Goal: Check status: Check status

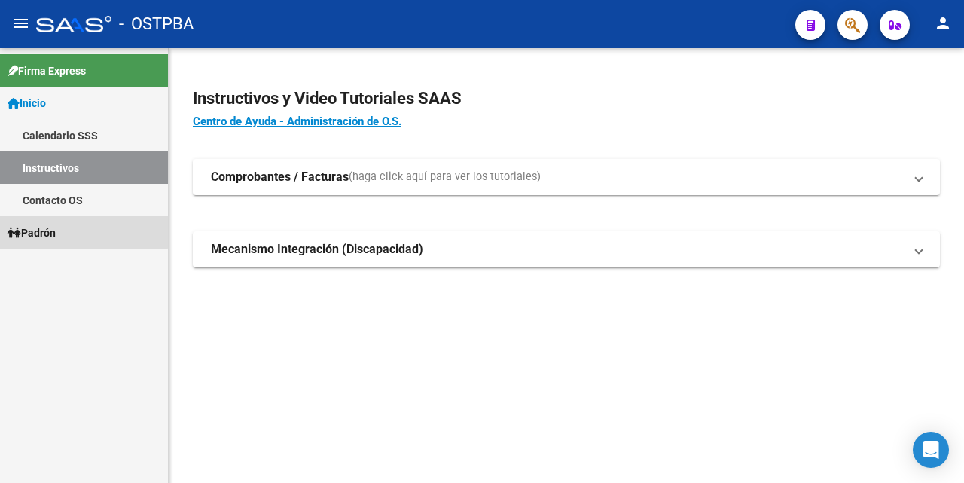
click at [69, 231] on link "Padrón" at bounding box center [84, 232] width 168 height 32
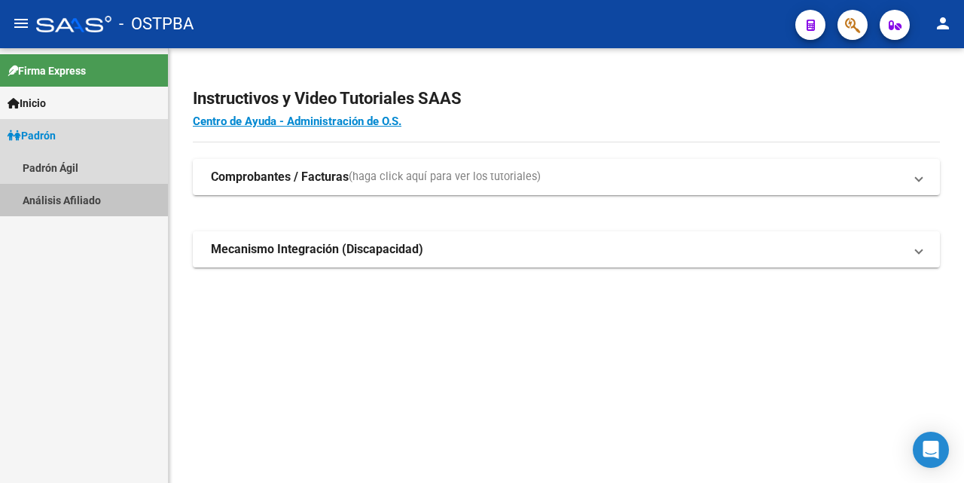
click at [66, 201] on link "Análisis Afiliado" at bounding box center [84, 200] width 168 height 32
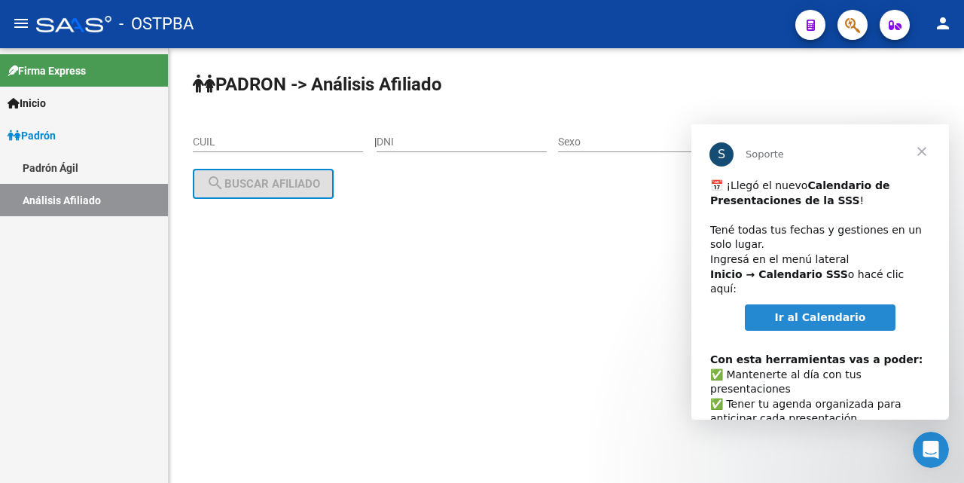
click at [921, 142] on span "Cerrar" at bounding box center [922, 151] width 54 height 54
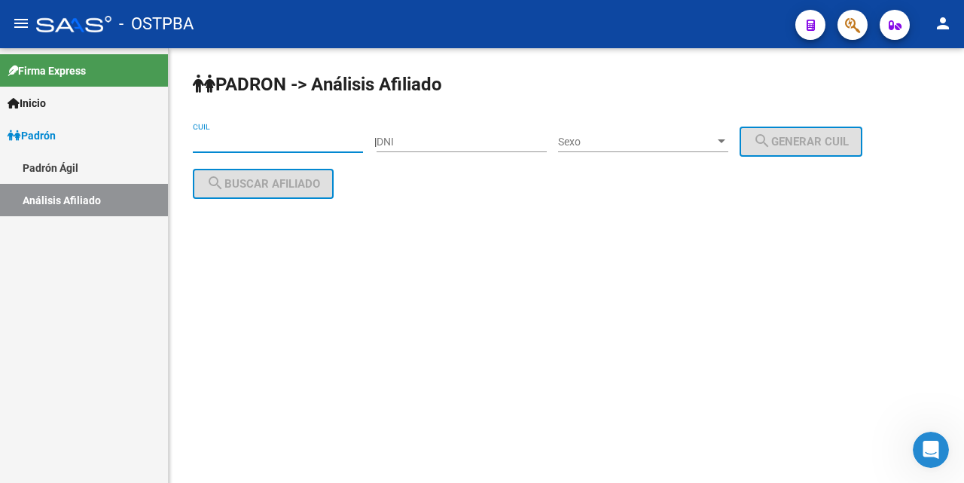
drag, startPoint x: 210, startPoint y: 143, endPoint x: 218, endPoint y: 139, distance: 9.4
click at [213, 141] on input "CUIL" at bounding box center [278, 142] width 170 height 13
type input "1"
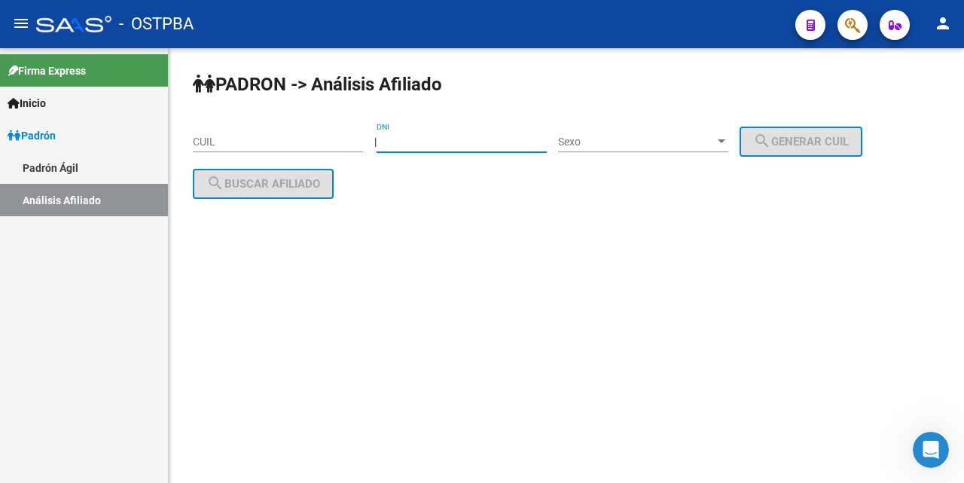
click at [397, 145] on input "DNI" at bounding box center [462, 142] width 170 height 13
click at [198, 139] on input "CUIL" at bounding box center [278, 142] width 170 height 13
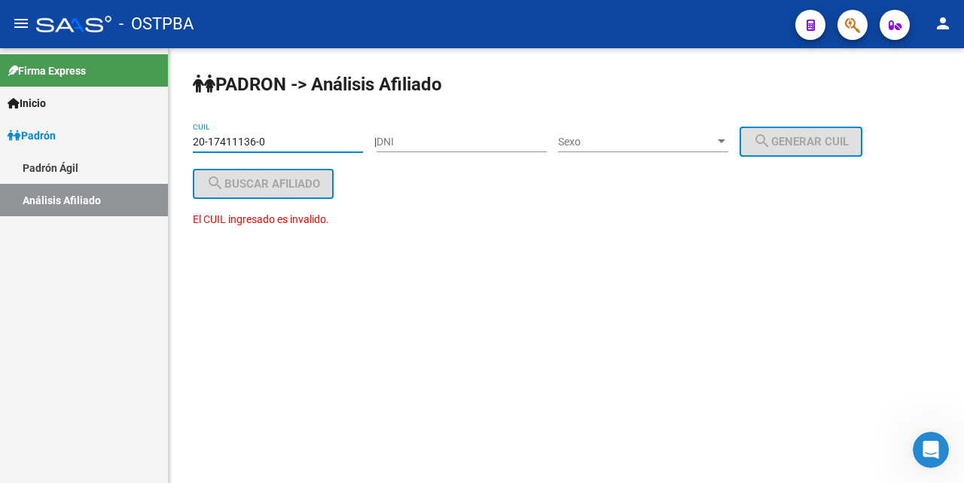
type input "20-17411136-0"
click at [728, 133] on div "Sexo Sexo" at bounding box center [643, 137] width 170 height 30
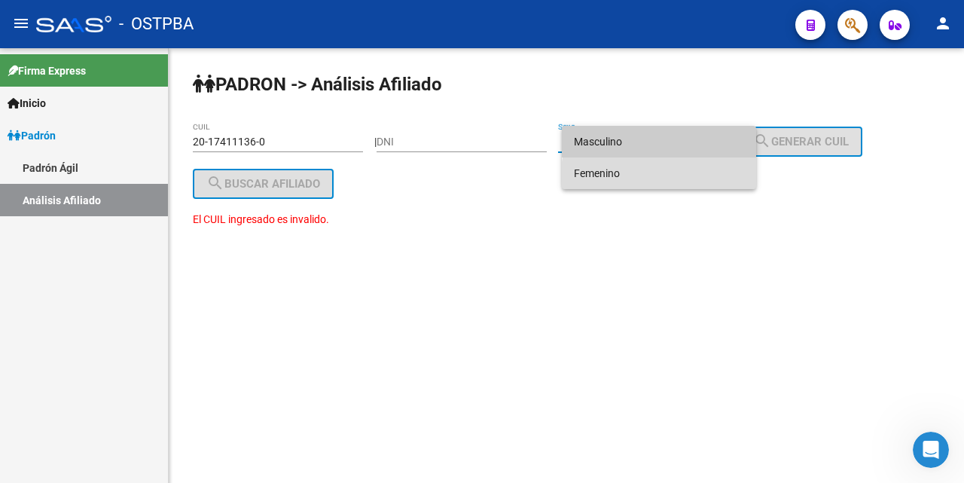
click at [681, 175] on span "Femenino" at bounding box center [659, 173] width 170 height 32
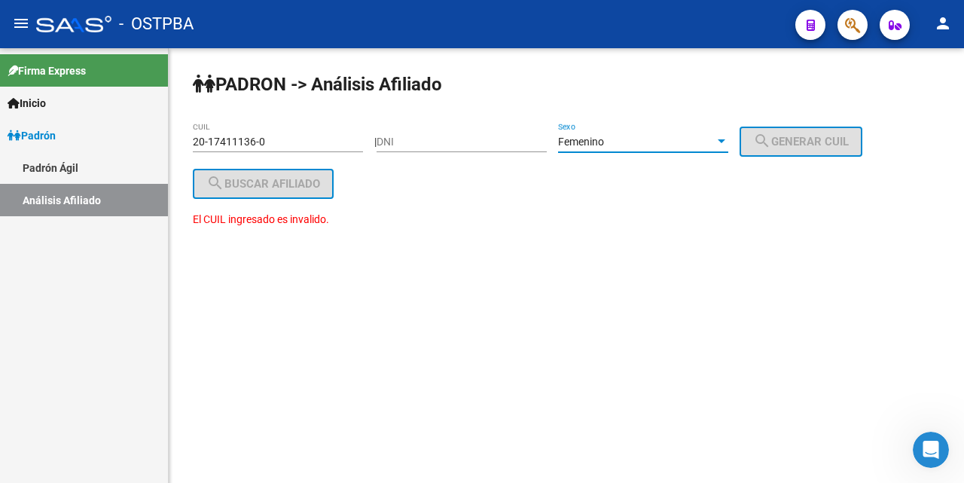
click at [728, 144] on div at bounding box center [722, 142] width 14 height 12
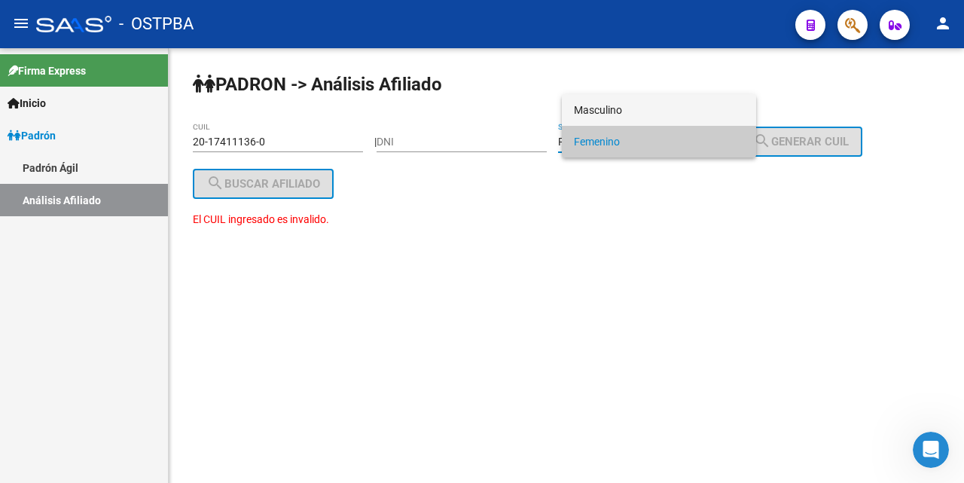
click at [685, 108] on span "Masculino" at bounding box center [659, 110] width 170 height 32
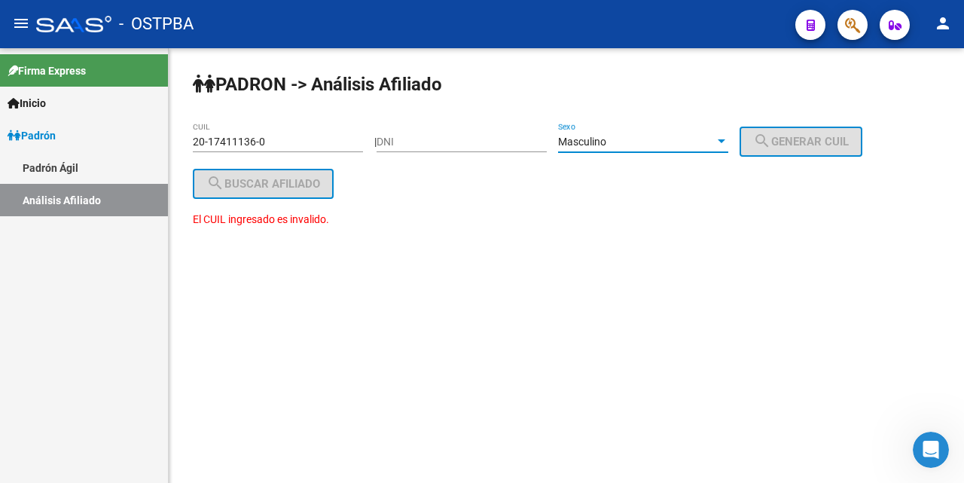
click at [398, 145] on input "DNI" at bounding box center [462, 142] width 170 height 13
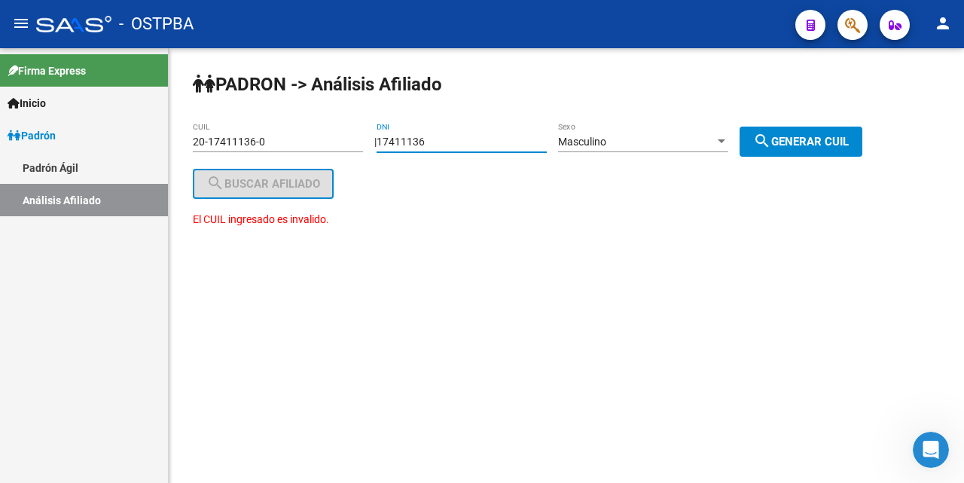
type input "17411136"
click at [307, 147] on input "20-17411136-0" at bounding box center [278, 142] width 170 height 13
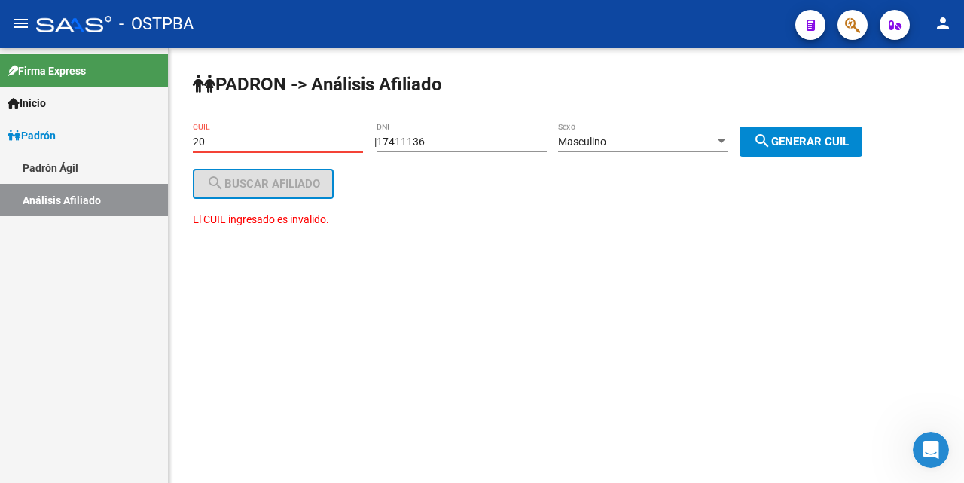
type input "2"
click at [838, 143] on span "search Generar CUIL" at bounding box center [801, 142] width 96 height 14
type input "20-17411136-8"
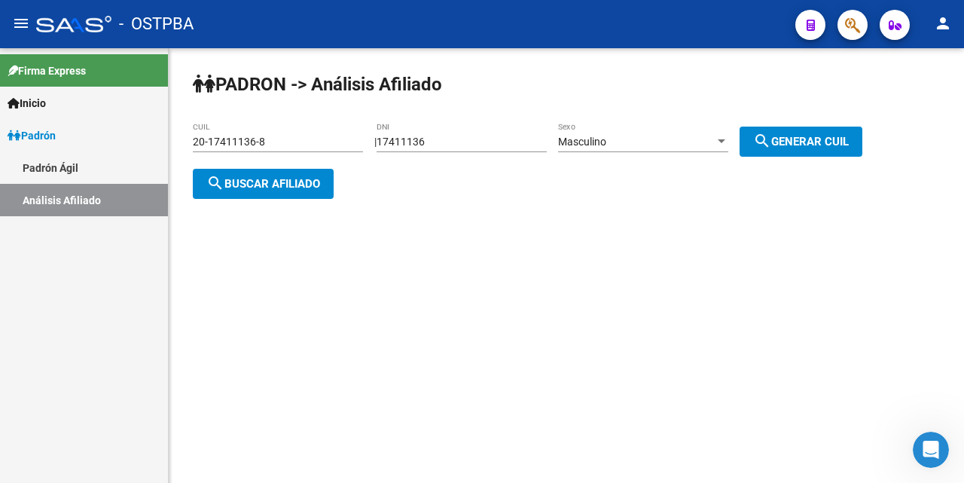
click at [310, 185] on span "search Buscar afiliado" at bounding box center [263, 184] width 114 height 14
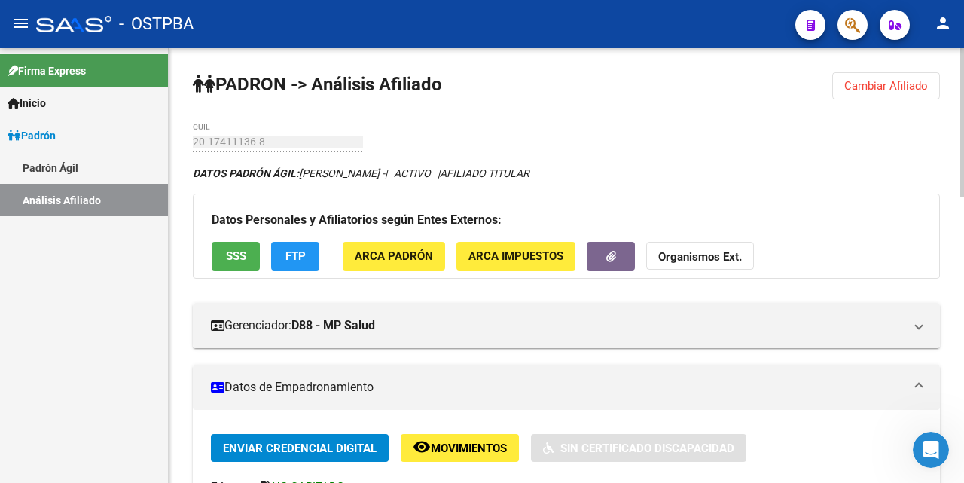
click at [906, 87] on span "Cambiar Afiliado" at bounding box center [886, 86] width 84 height 14
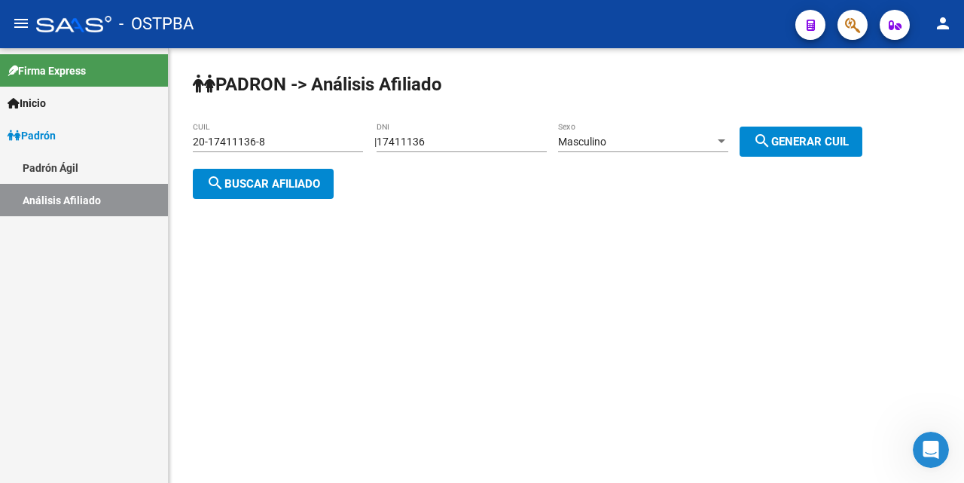
click at [523, 147] on input "17411136" at bounding box center [462, 142] width 170 height 13
type input "1"
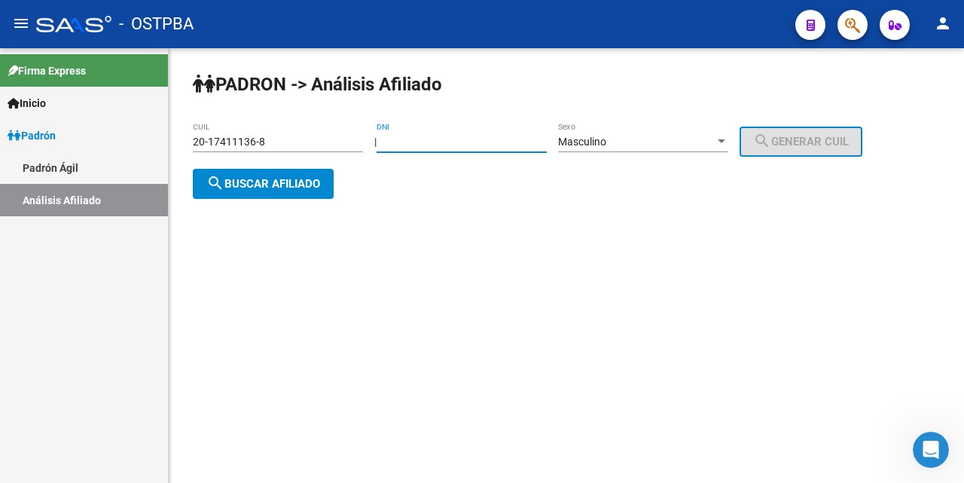
click at [318, 148] on input "20-17411136-8" at bounding box center [278, 142] width 170 height 13
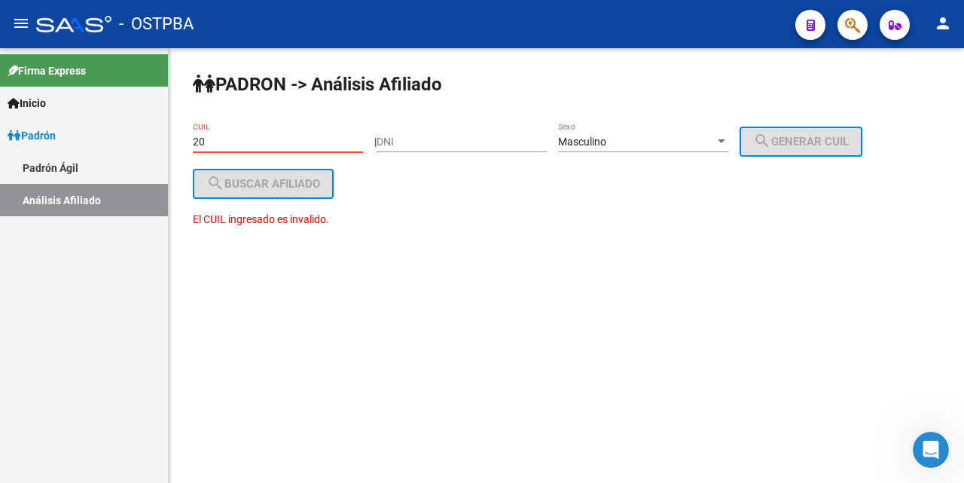
type input "2"
click at [203, 137] on input "CUIL" at bounding box center [278, 142] width 170 height 13
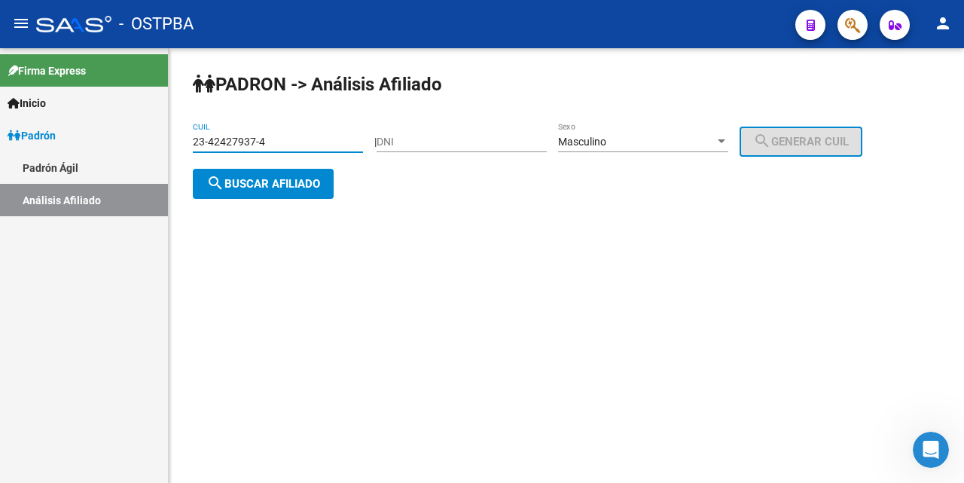
click at [725, 142] on div at bounding box center [722, 141] width 8 height 4
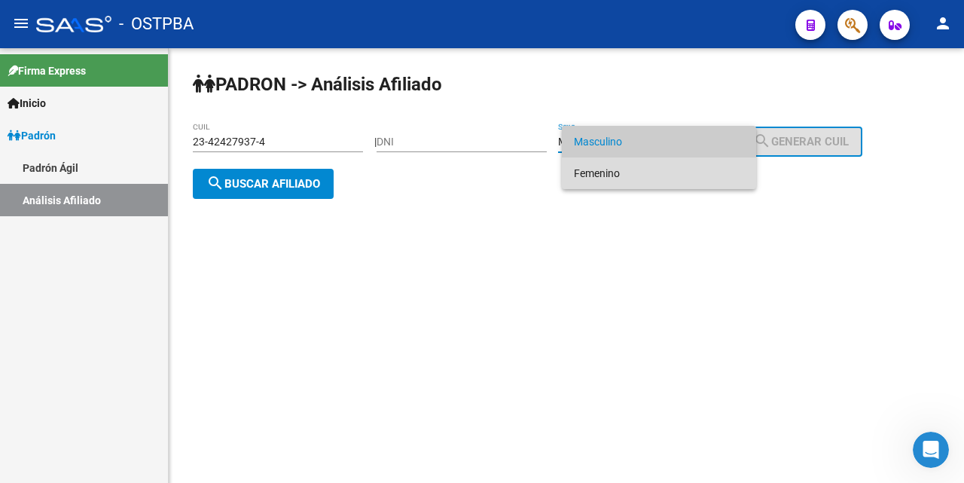
drag, startPoint x: 670, startPoint y: 171, endPoint x: 637, endPoint y: 194, distance: 40.5
click at [667, 174] on span "Femenino" at bounding box center [659, 173] width 170 height 32
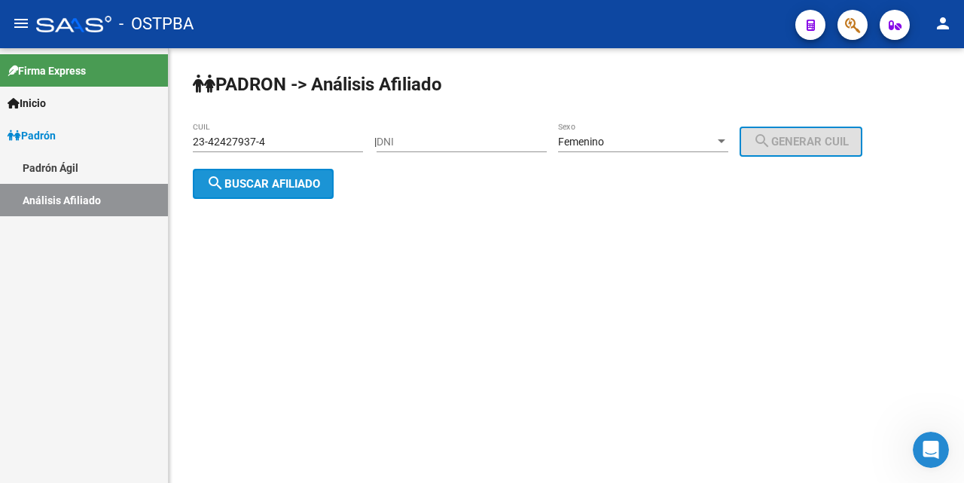
click at [307, 183] on span "search Buscar afiliado" at bounding box center [263, 184] width 114 height 14
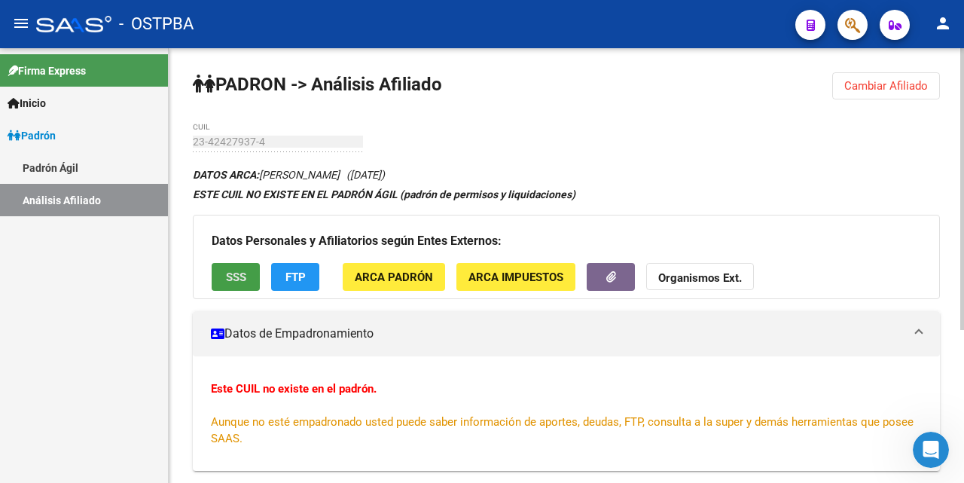
drag, startPoint x: 236, startPoint y: 270, endPoint x: 227, endPoint y: 288, distance: 19.9
click at [227, 288] on button "SSS" at bounding box center [236, 277] width 48 height 28
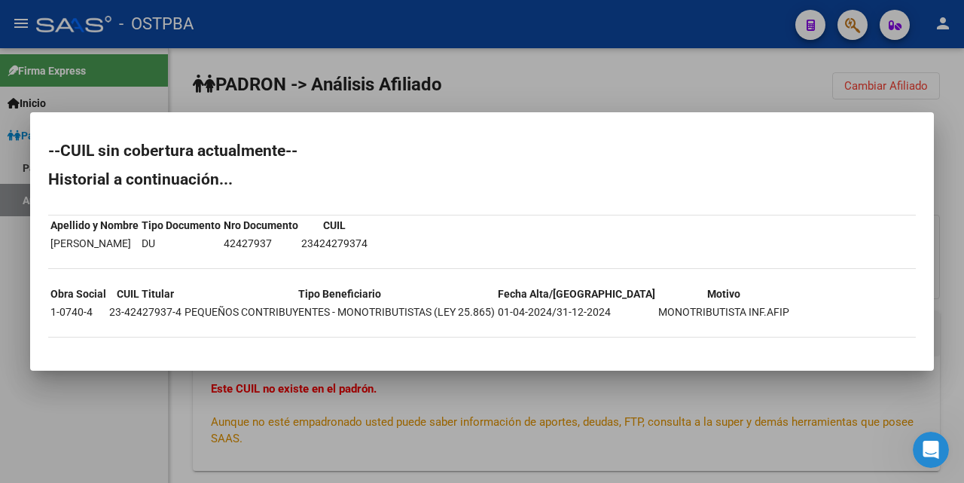
click at [668, 88] on div at bounding box center [482, 241] width 964 height 483
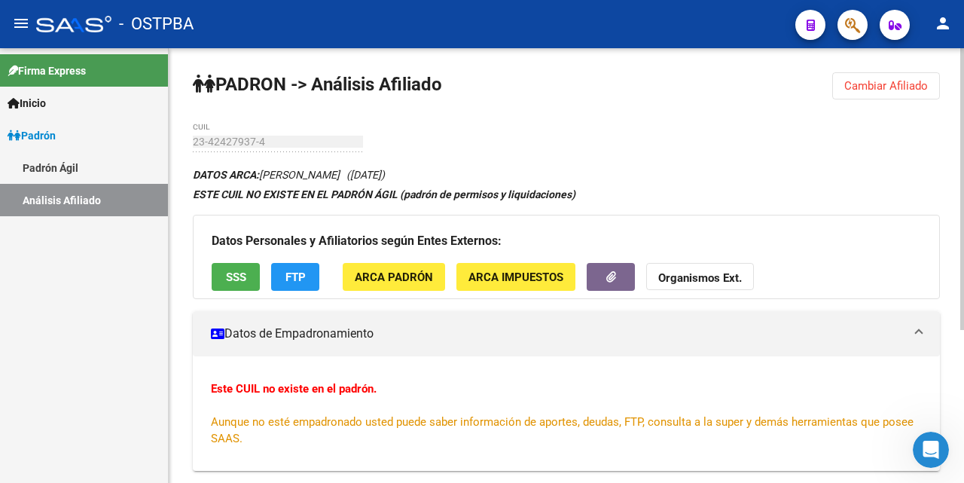
click at [282, 273] on button "FTP" at bounding box center [295, 277] width 48 height 28
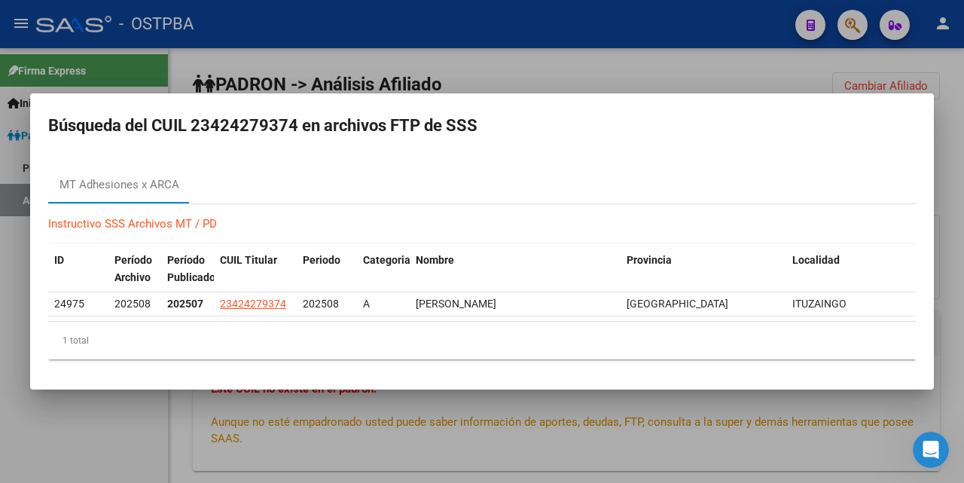
click at [553, 77] on div at bounding box center [482, 241] width 964 height 483
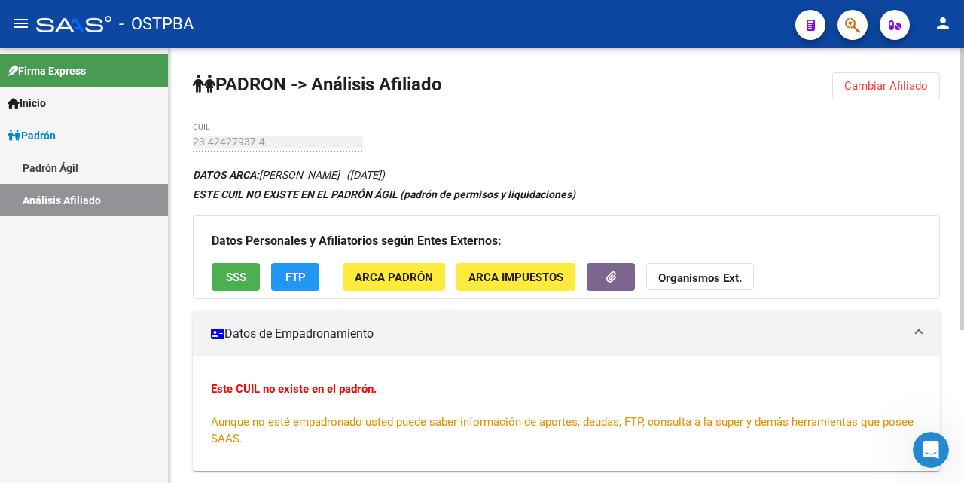
click at [868, 82] on span "Cambiar Afiliado" at bounding box center [886, 86] width 84 height 14
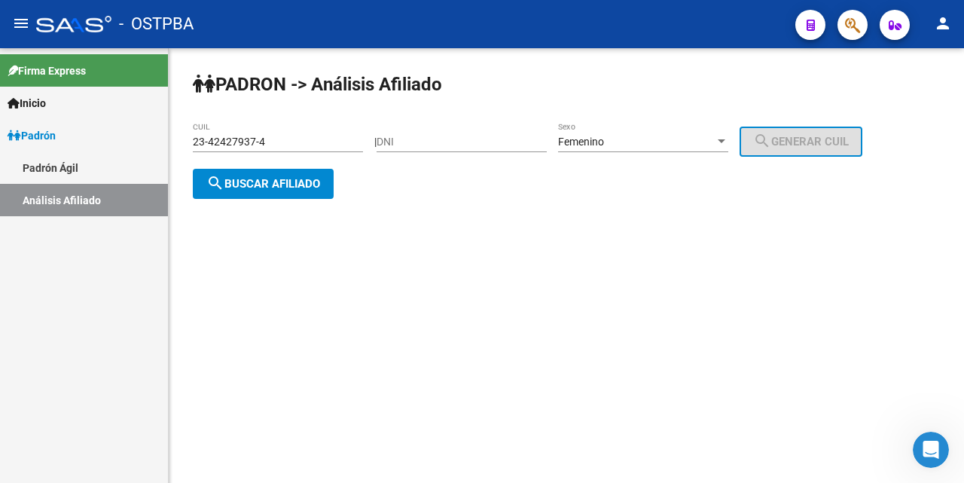
drag, startPoint x: 325, startPoint y: 142, endPoint x: 359, endPoint y: 145, distance: 34.0
click at [326, 142] on input "23-42427937-4" at bounding box center [278, 142] width 170 height 13
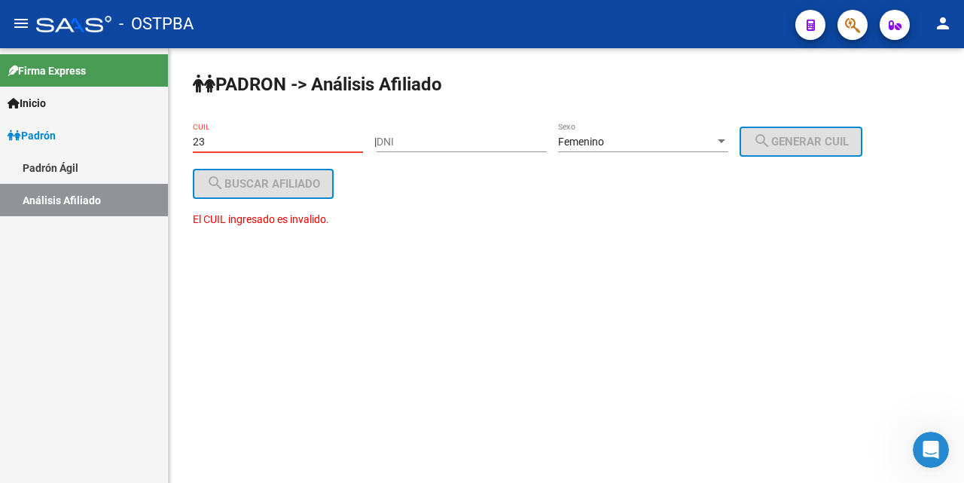
type input "2"
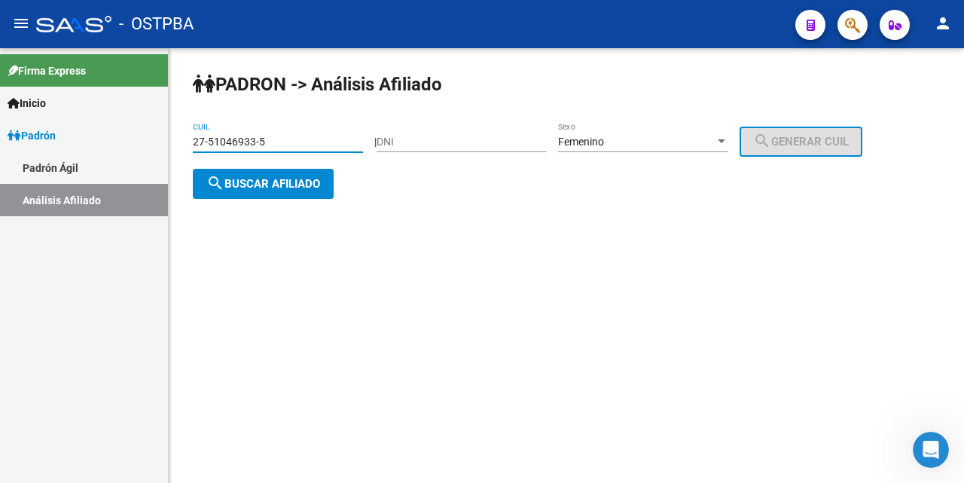
type input "27-51046933-5"
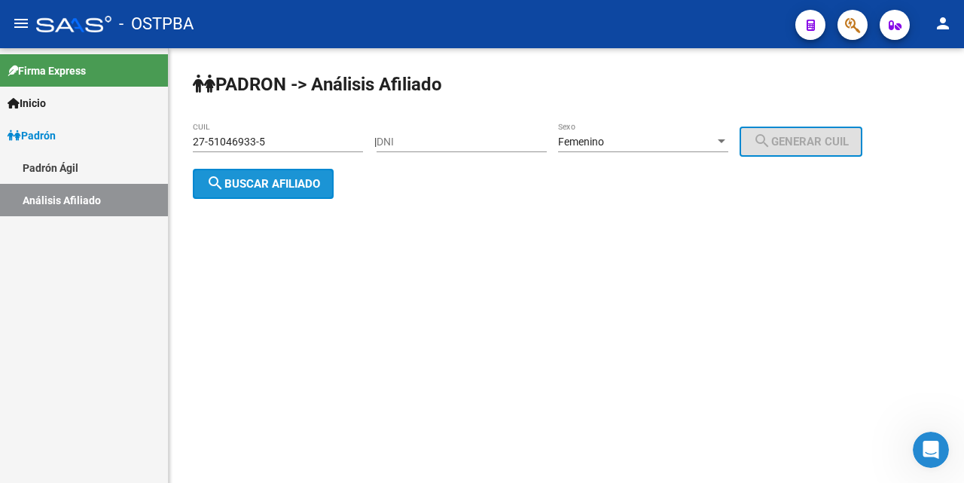
click at [298, 188] on span "search Buscar afiliado" at bounding box center [263, 184] width 114 height 14
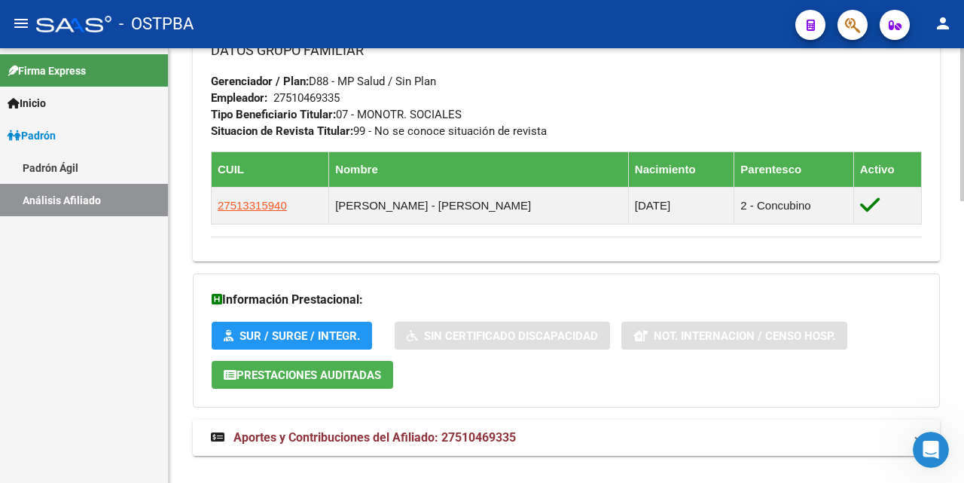
scroll to position [800, 0]
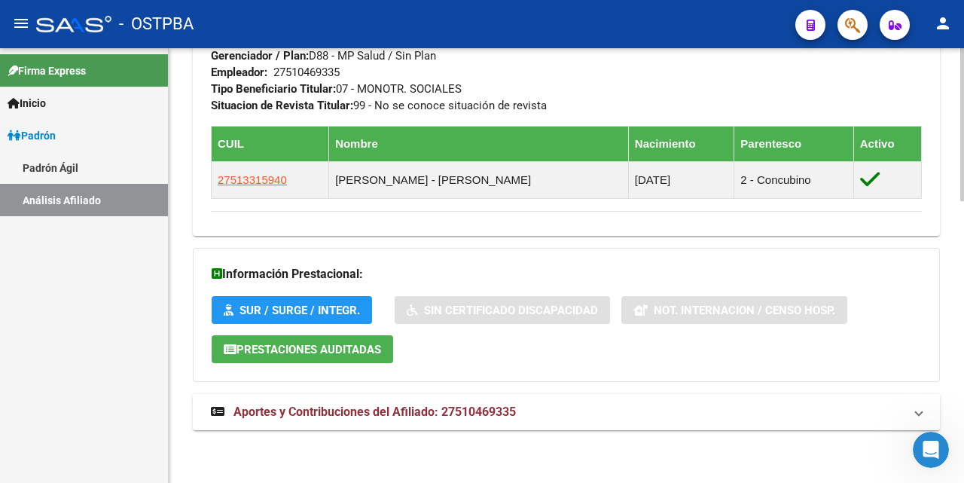
click at [422, 411] on span "Aportes y Contribuciones del Afiliado: 27510469335" at bounding box center [374, 411] width 282 height 14
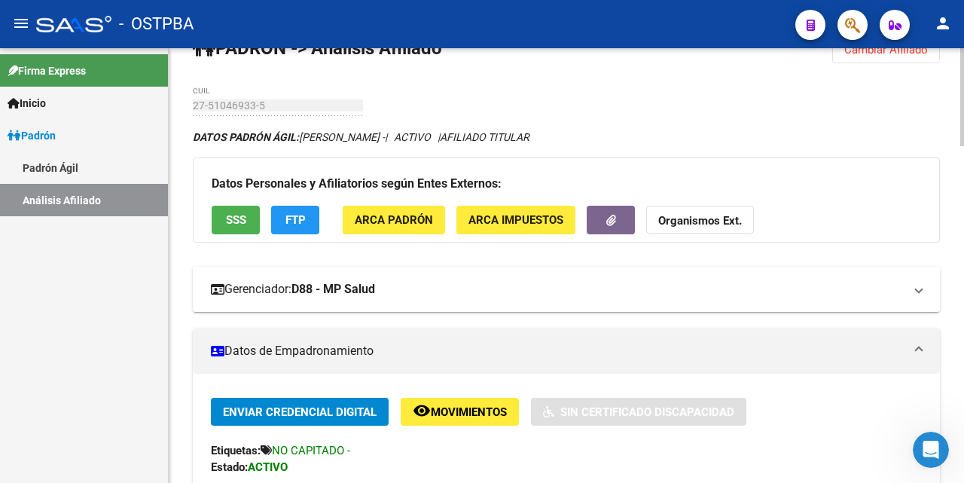
scroll to position [0, 0]
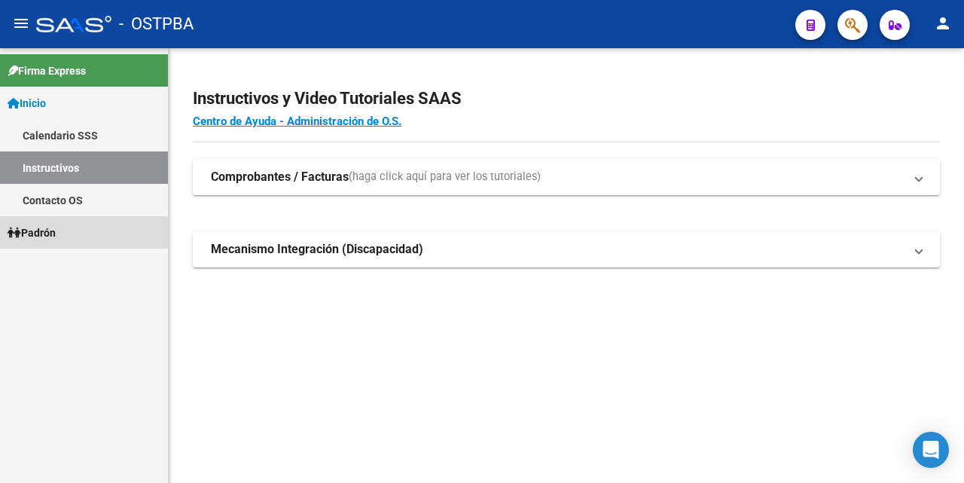
click at [45, 232] on span "Padrón" at bounding box center [32, 232] width 48 height 17
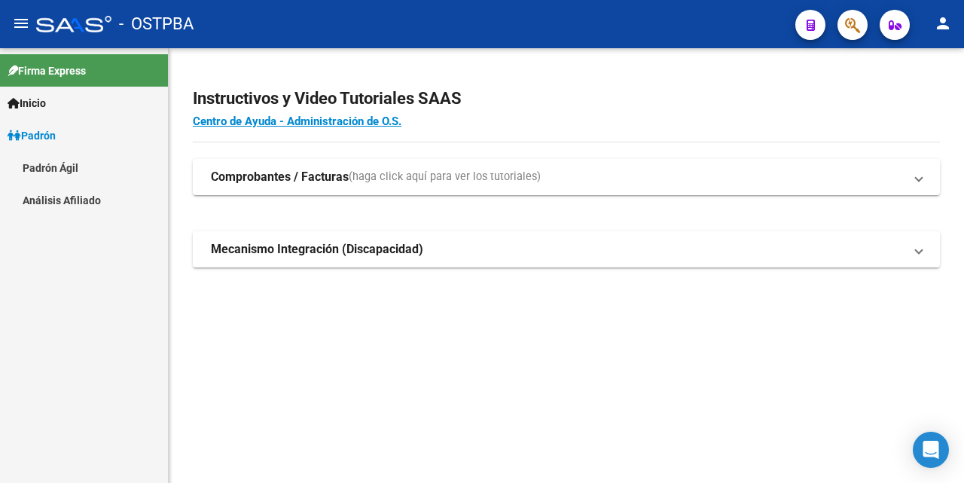
click at [82, 197] on link "Análisis Afiliado" at bounding box center [84, 200] width 168 height 32
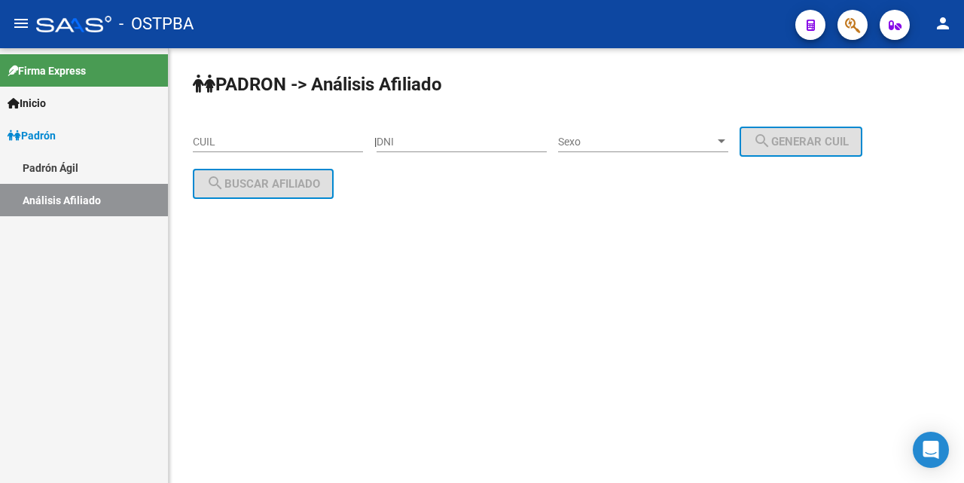
click at [233, 142] on input "CUIL" at bounding box center [278, 142] width 170 height 13
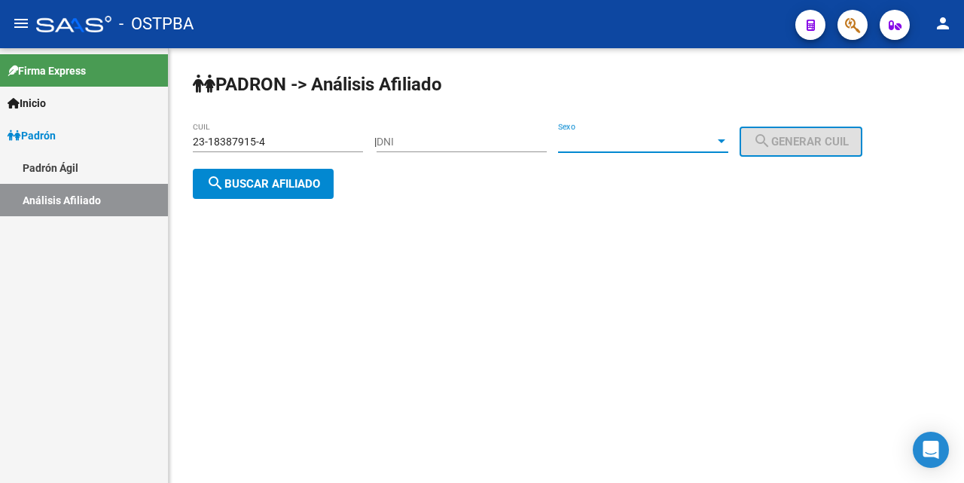
click at [728, 139] on div at bounding box center [722, 142] width 14 height 12
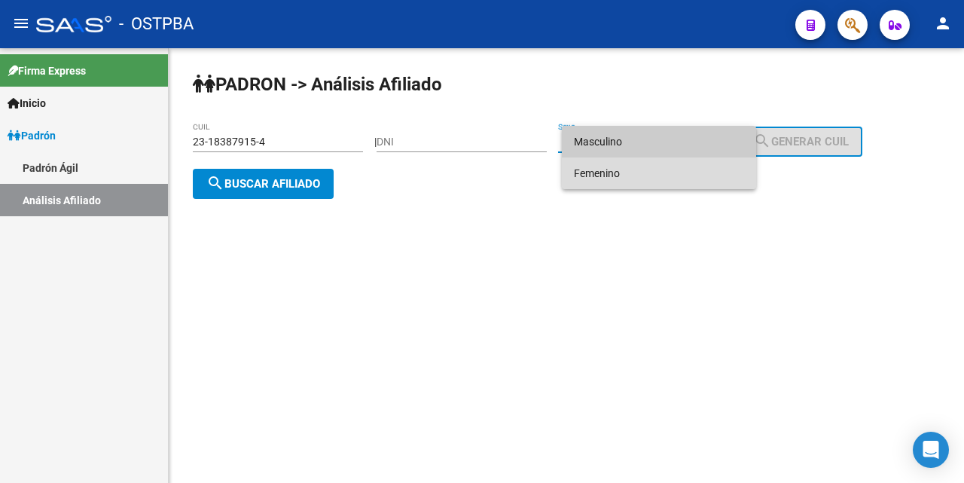
click at [640, 169] on span "Femenino" at bounding box center [659, 173] width 170 height 32
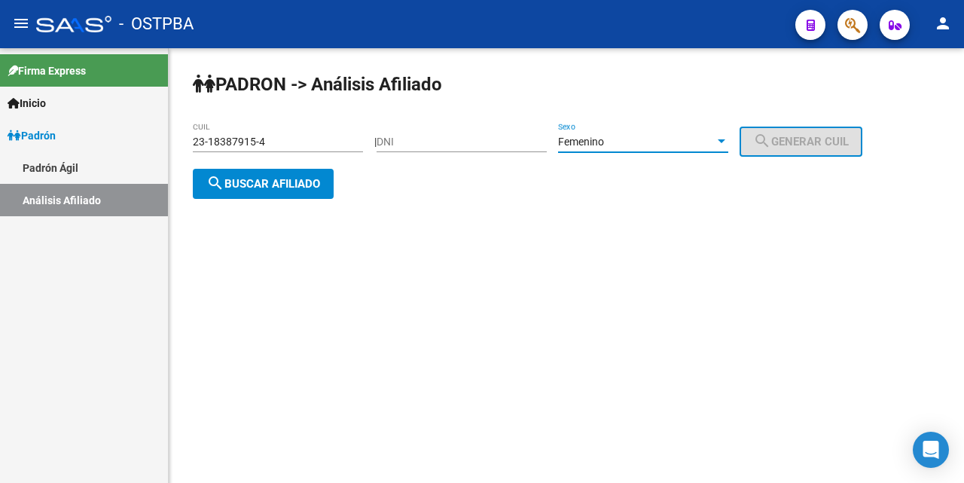
click at [241, 179] on span "search Buscar afiliado" at bounding box center [263, 184] width 114 height 14
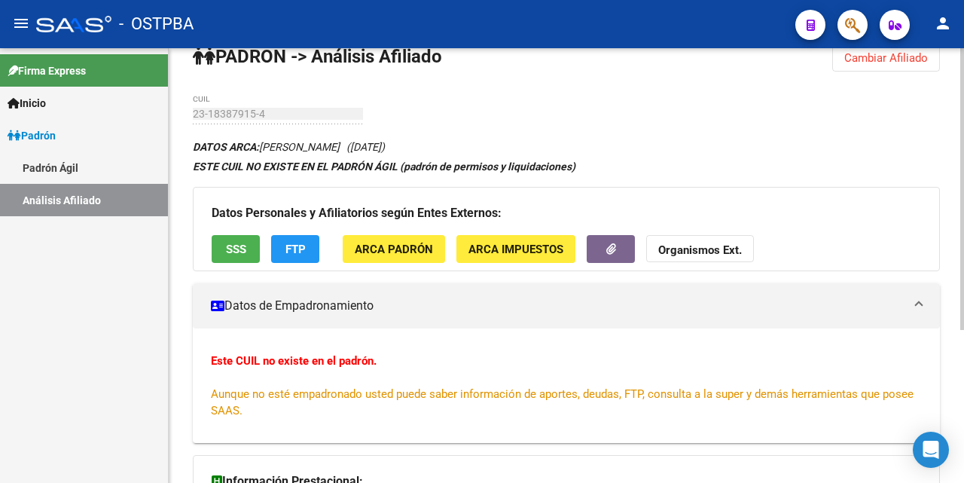
scroll to position [9, 0]
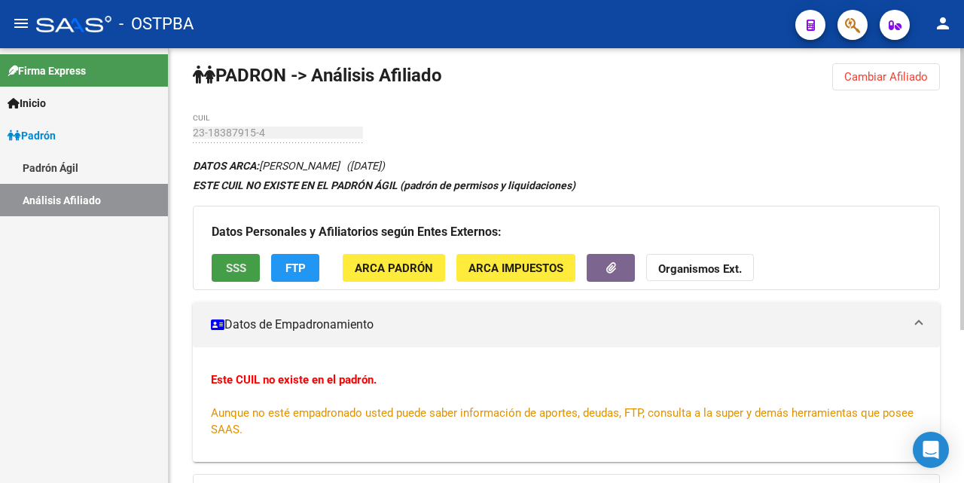
click at [243, 261] on span "SSS" at bounding box center [236, 268] width 20 height 14
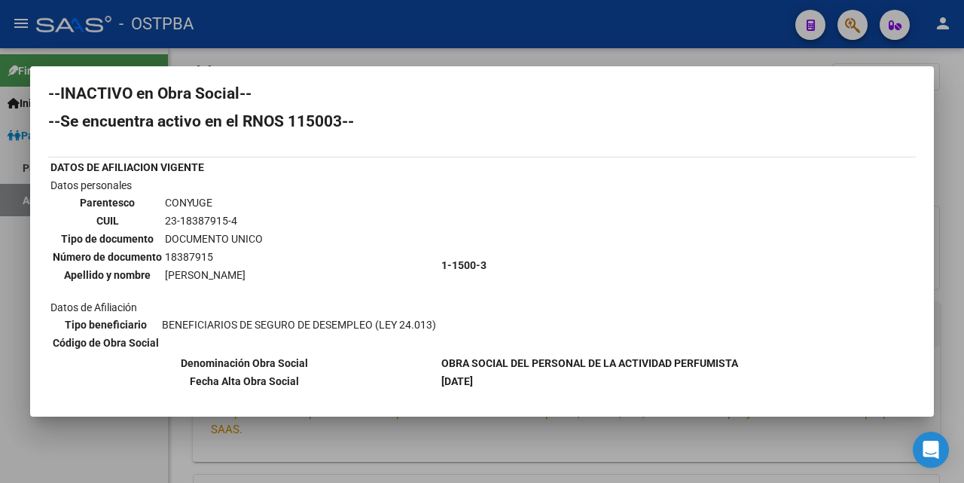
scroll to position [0, 0]
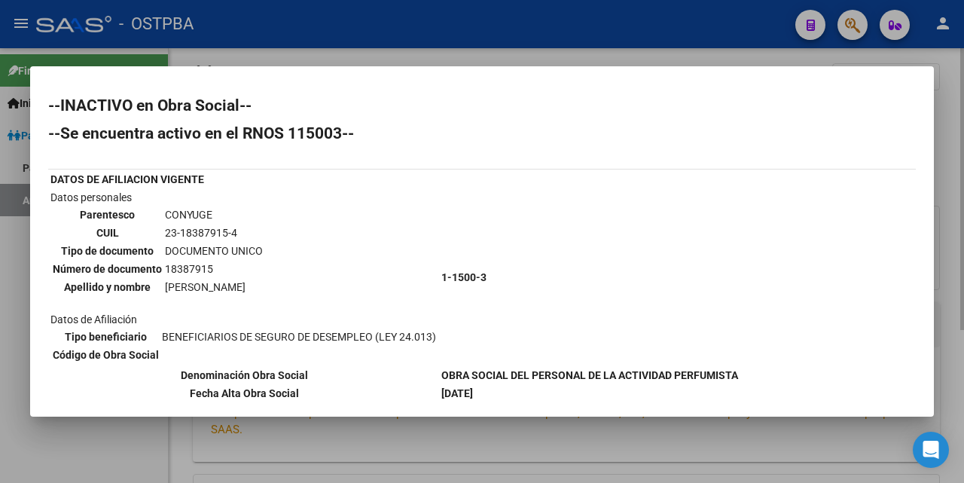
click at [545, 57] on div at bounding box center [482, 241] width 964 height 483
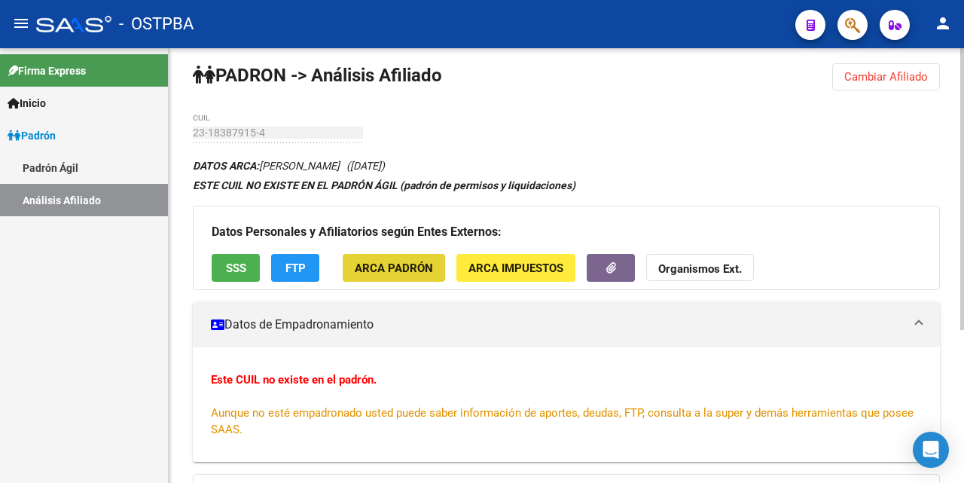
click at [406, 263] on span "ARCA Padrón" at bounding box center [394, 268] width 78 height 14
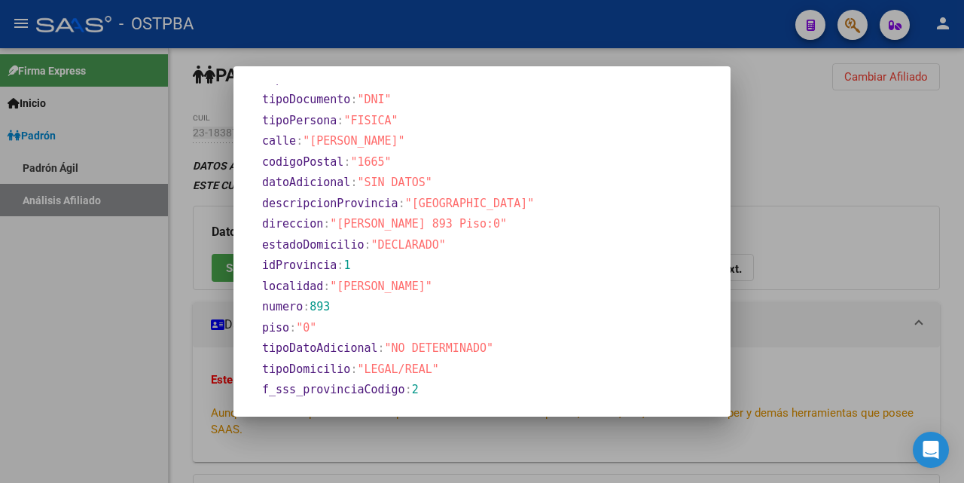
scroll to position [861, 0]
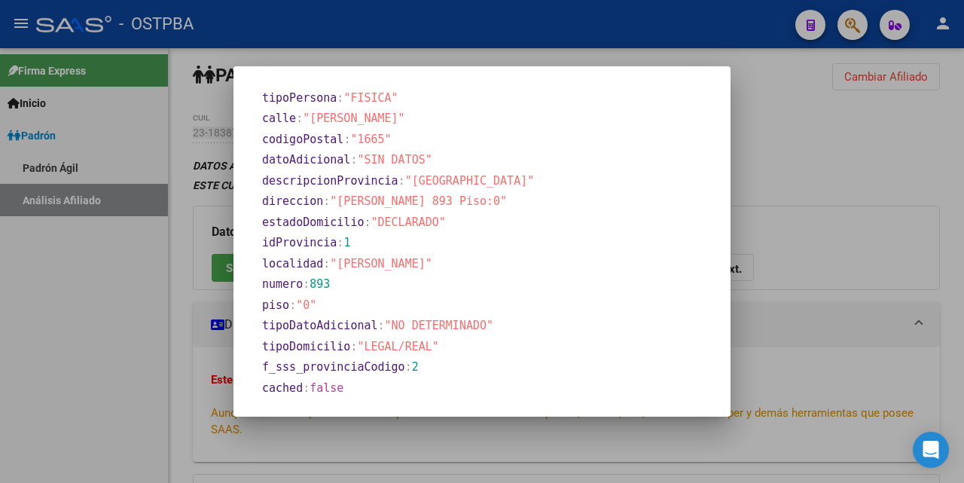
click at [590, 54] on div at bounding box center [482, 241] width 964 height 483
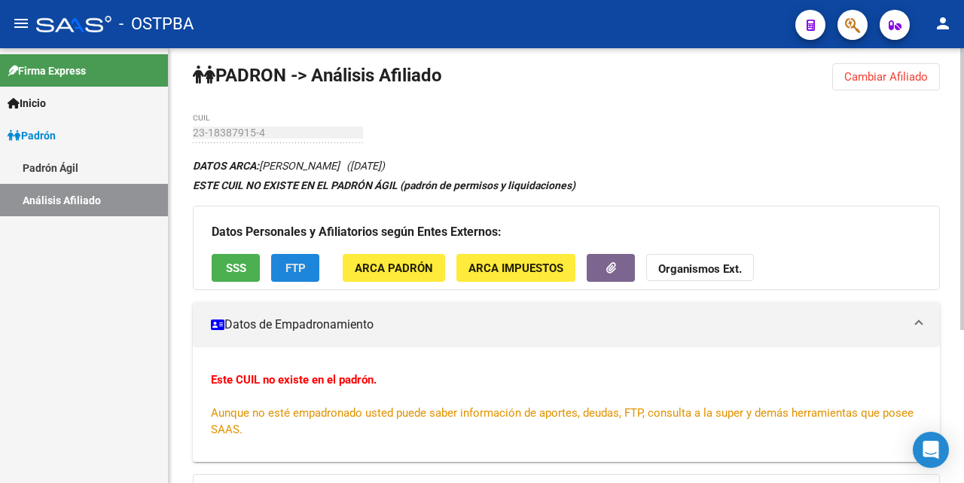
click at [297, 276] on button "FTP" at bounding box center [295, 268] width 48 height 28
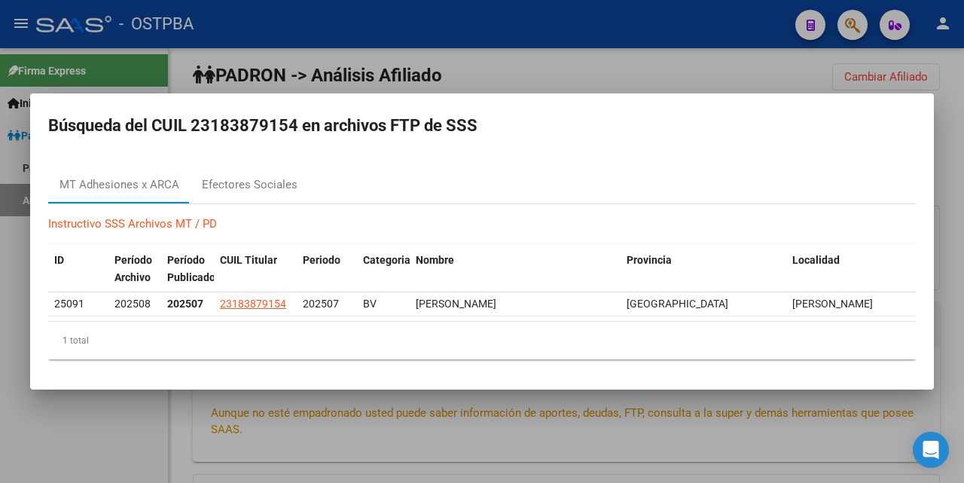
click at [557, 72] on div at bounding box center [482, 241] width 964 height 483
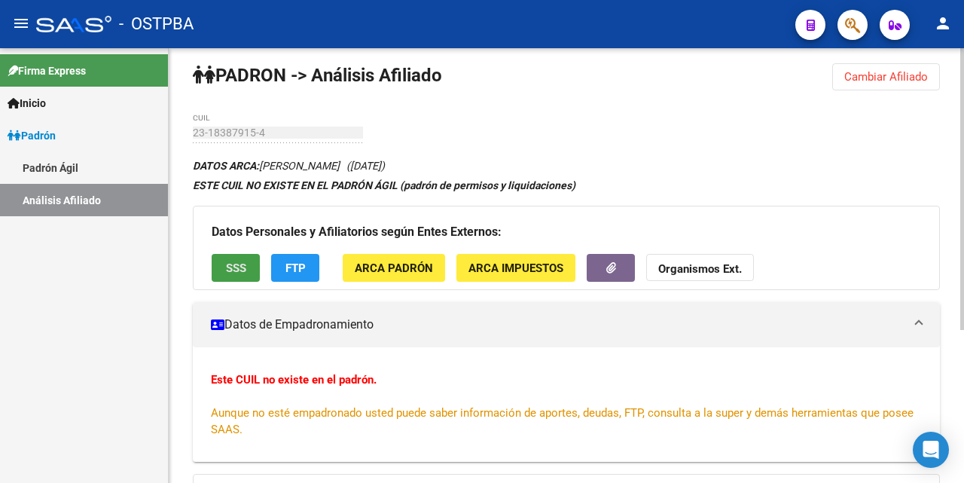
click at [246, 268] on span "SSS" at bounding box center [236, 268] width 20 height 14
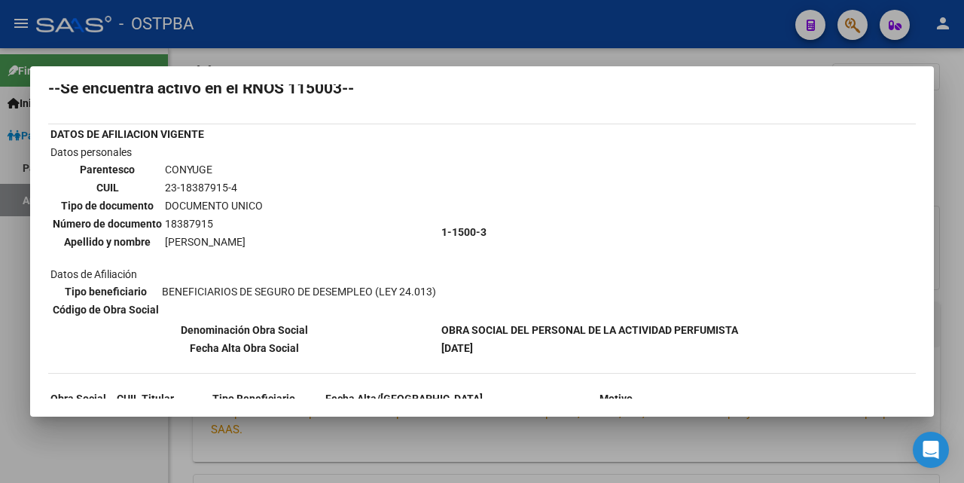
scroll to position [122, 0]
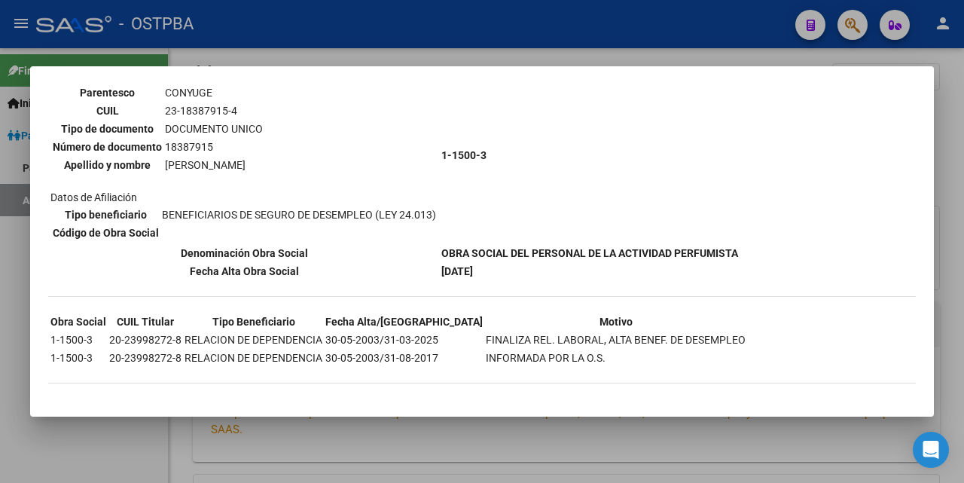
click at [530, 61] on div at bounding box center [482, 241] width 964 height 483
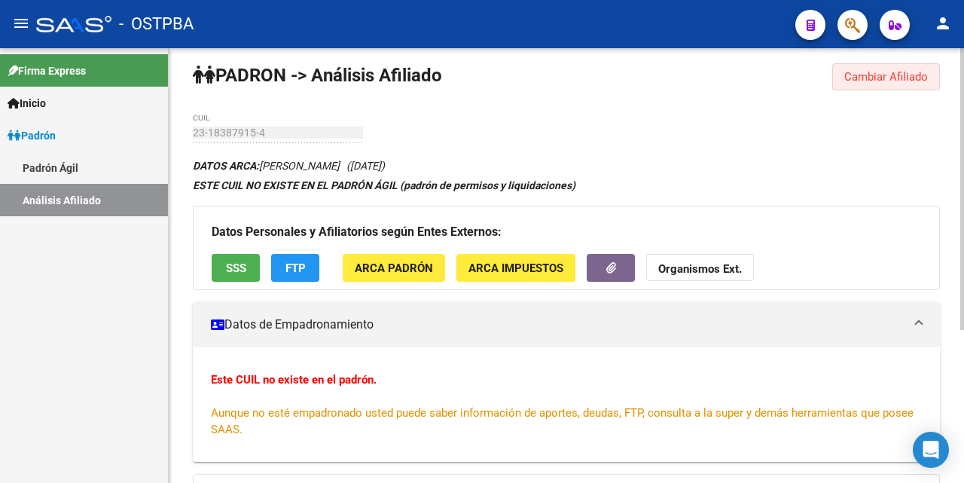
drag, startPoint x: 868, startPoint y: 78, endPoint x: 788, endPoint y: 92, distance: 81.9
click at [868, 77] on span "Cambiar Afiliado" at bounding box center [886, 77] width 84 height 14
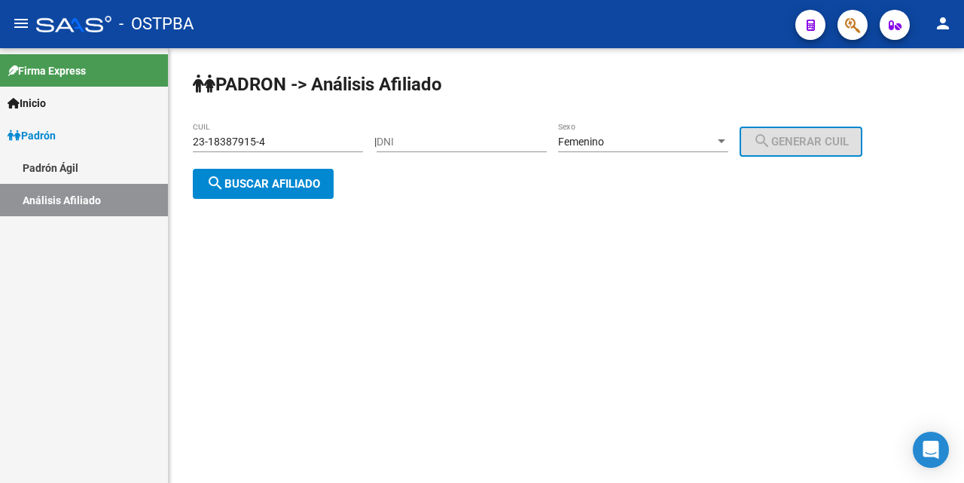
click at [323, 136] on input "23-18387915-4" at bounding box center [278, 142] width 170 height 13
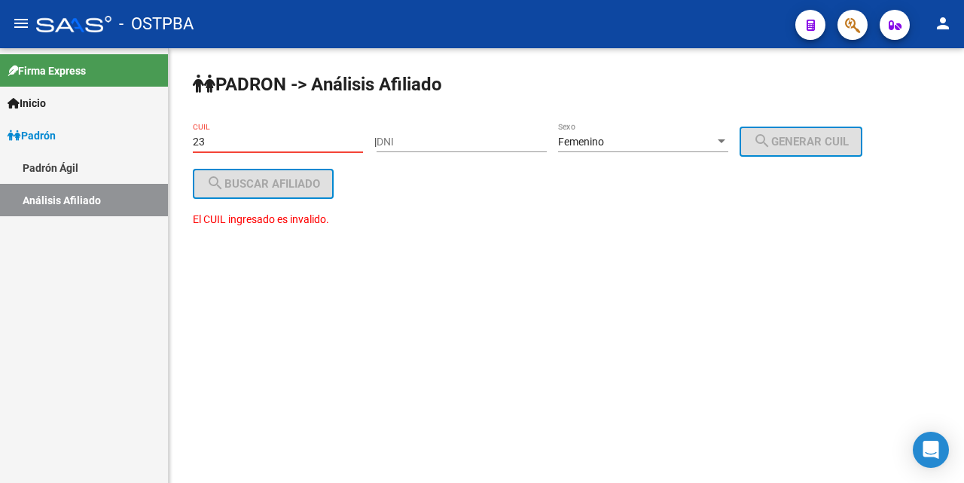
type input "2"
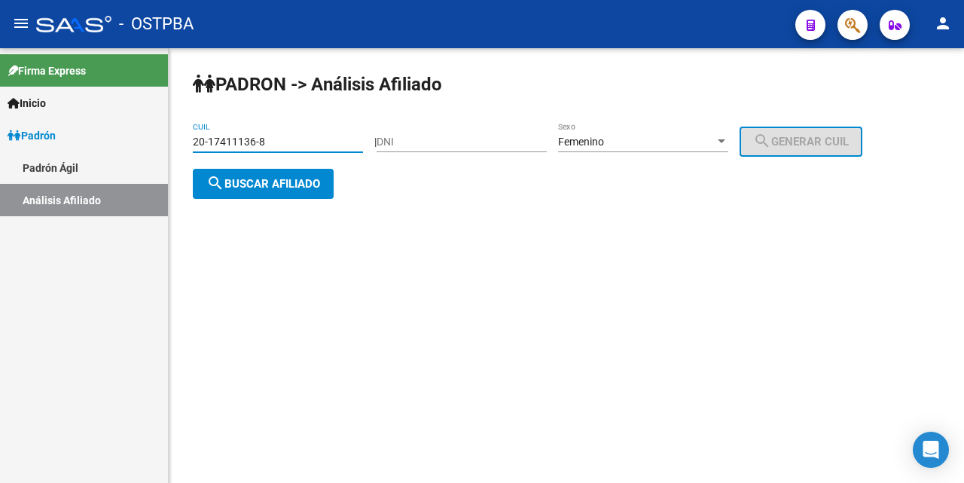
click at [725, 142] on div at bounding box center [722, 141] width 8 height 4
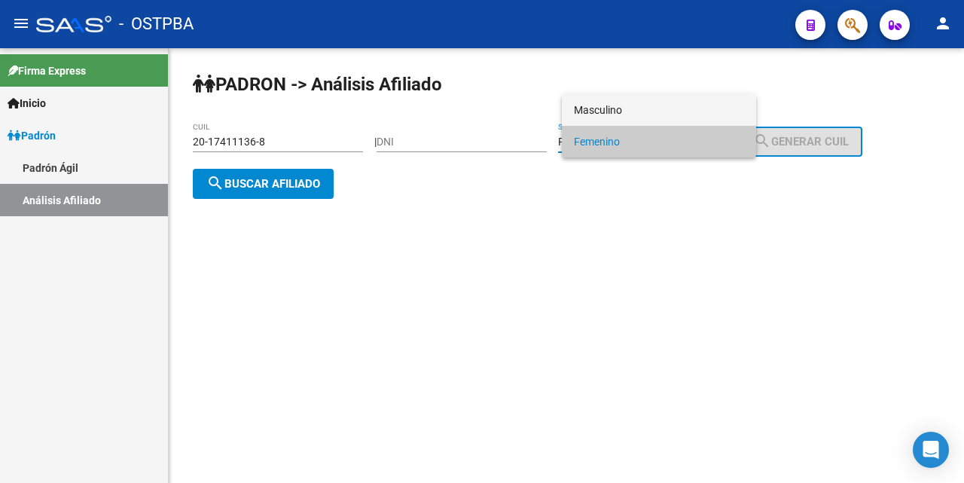
click at [683, 103] on span "Masculino" at bounding box center [659, 110] width 170 height 32
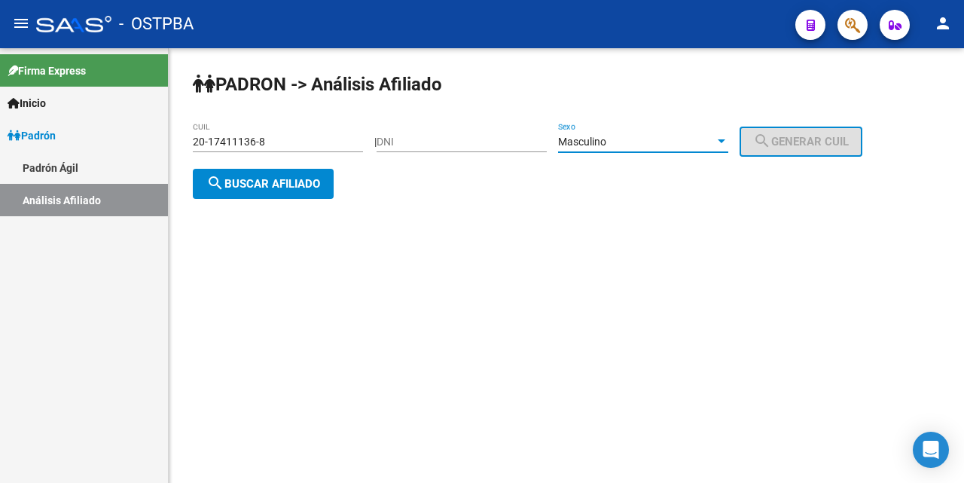
click at [282, 182] on span "search Buscar afiliado" at bounding box center [263, 184] width 114 height 14
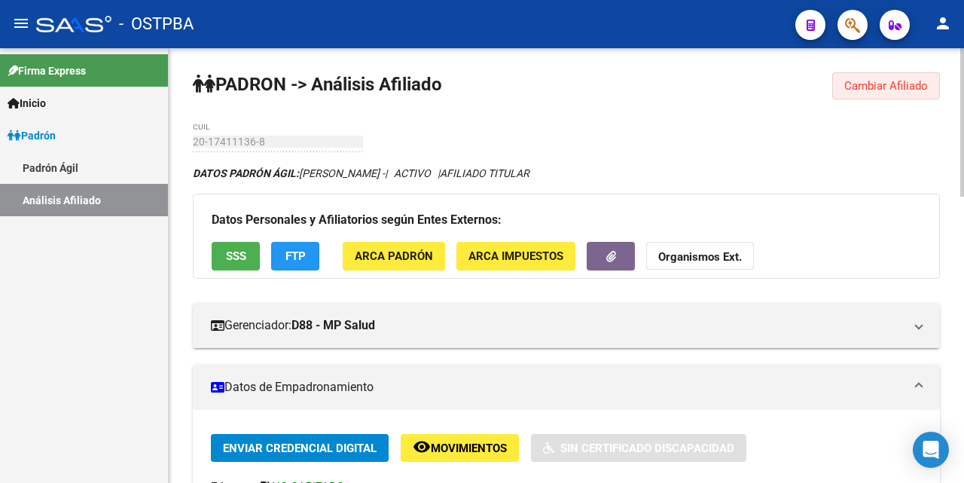
click at [853, 90] on span "Cambiar Afiliado" at bounding box center [886, 86] width 84 height 14
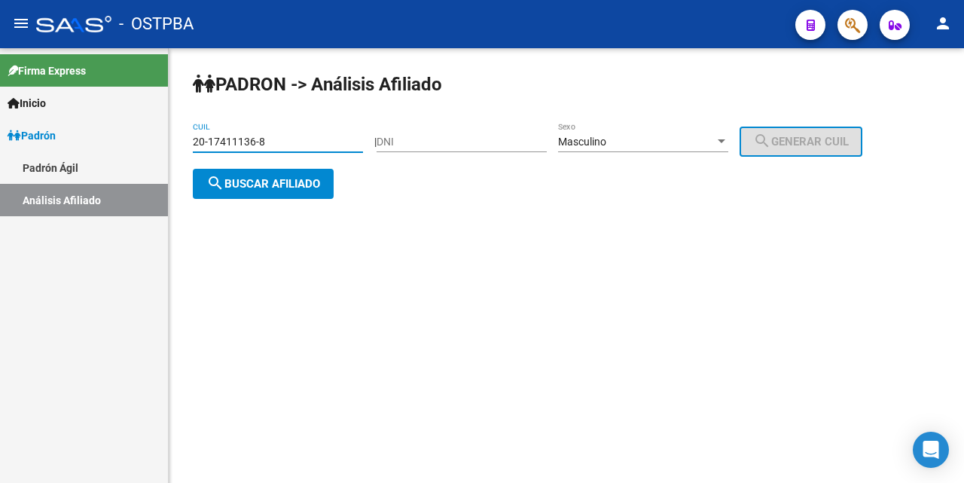
click at [323, 142] on input "20-17411136-8" at bounding box center [278, 142] width 170 height 13
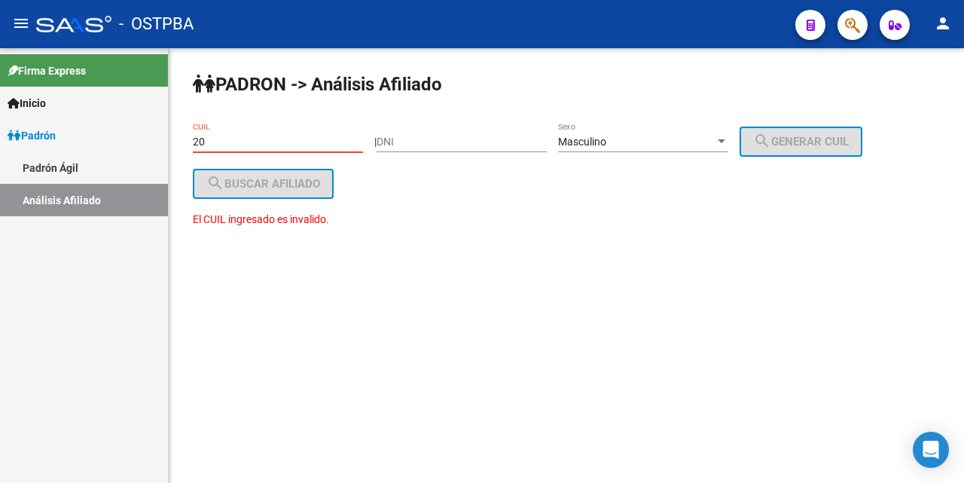
type input "2"
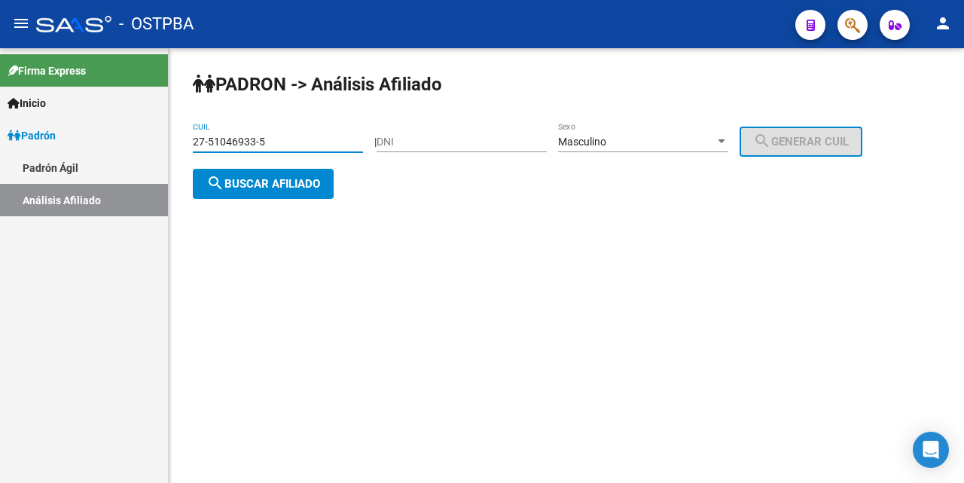
type input "27-51046933-5"
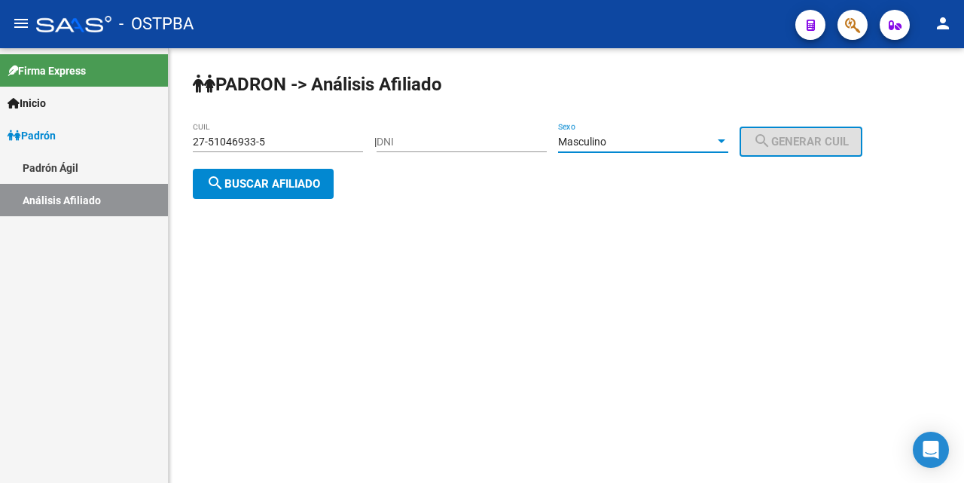
click at [725, 143] on div at bounding box center [722, 141] width 8 height 4
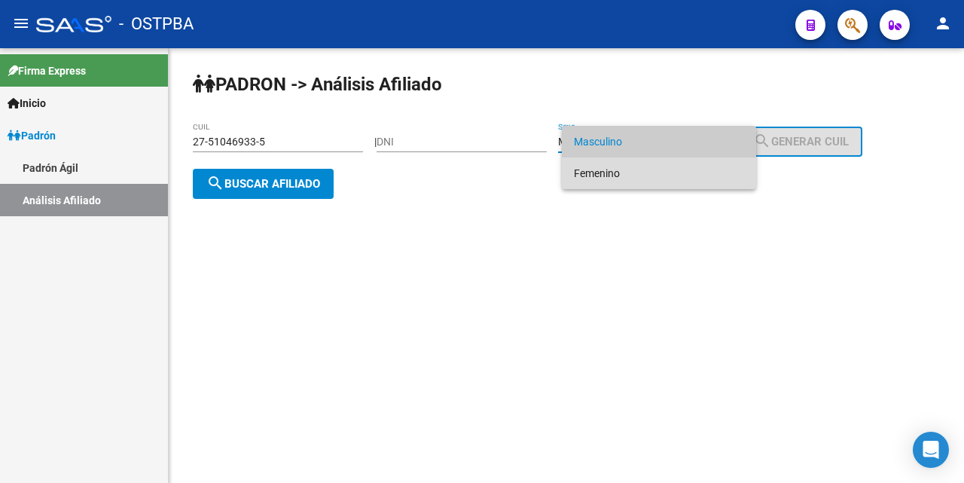
click at [624, 175] on span "Femenino" at bounding box center [659, 173] width 170 height 32
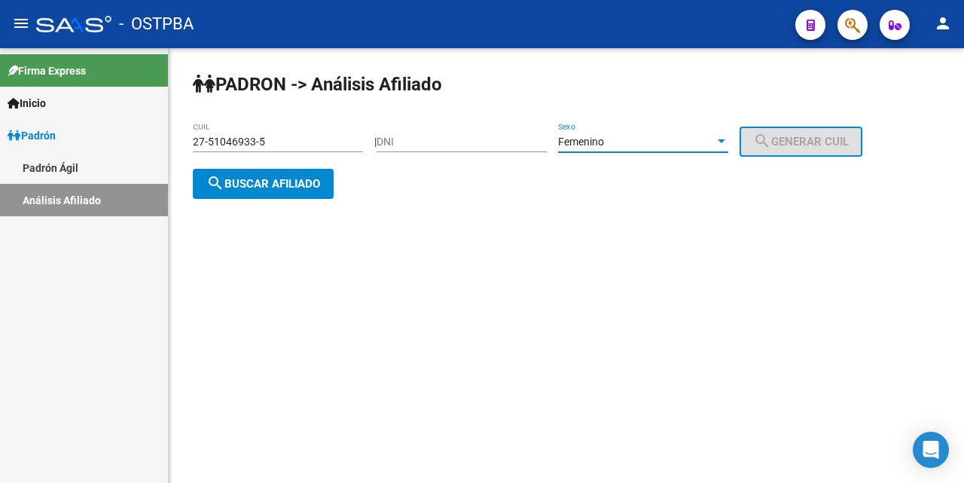
click at [278, 177] on span "search Buscar afiliado" at bounding box center [263, 184] width 114 height 14
